Goal: Navigation & Orientation: Go to known website

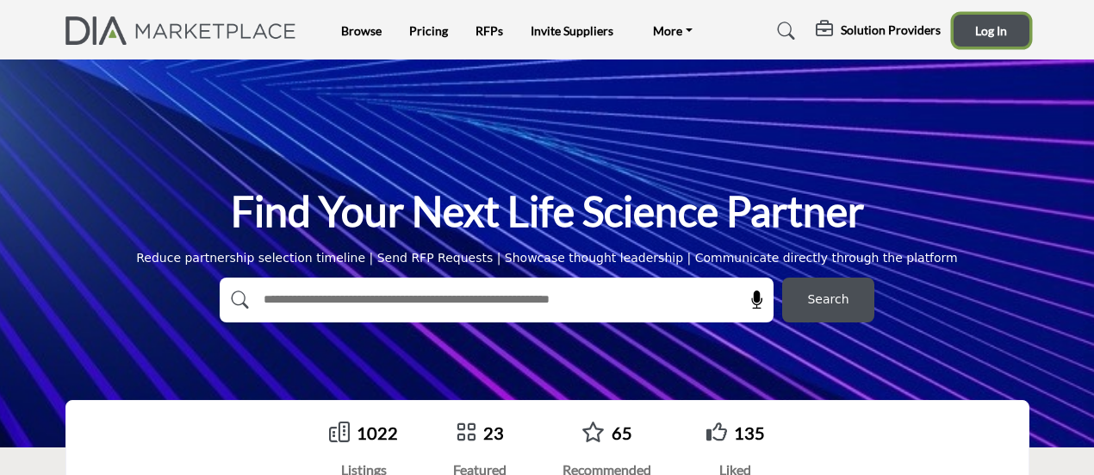
click at [984, 30] on span "Log In" at bounding box center [991, 30] width 32 height 15
click at [981, 33] on span "Log In" at bounding box center [991, 30] width 32 height 15
